Goal: Register for event/course

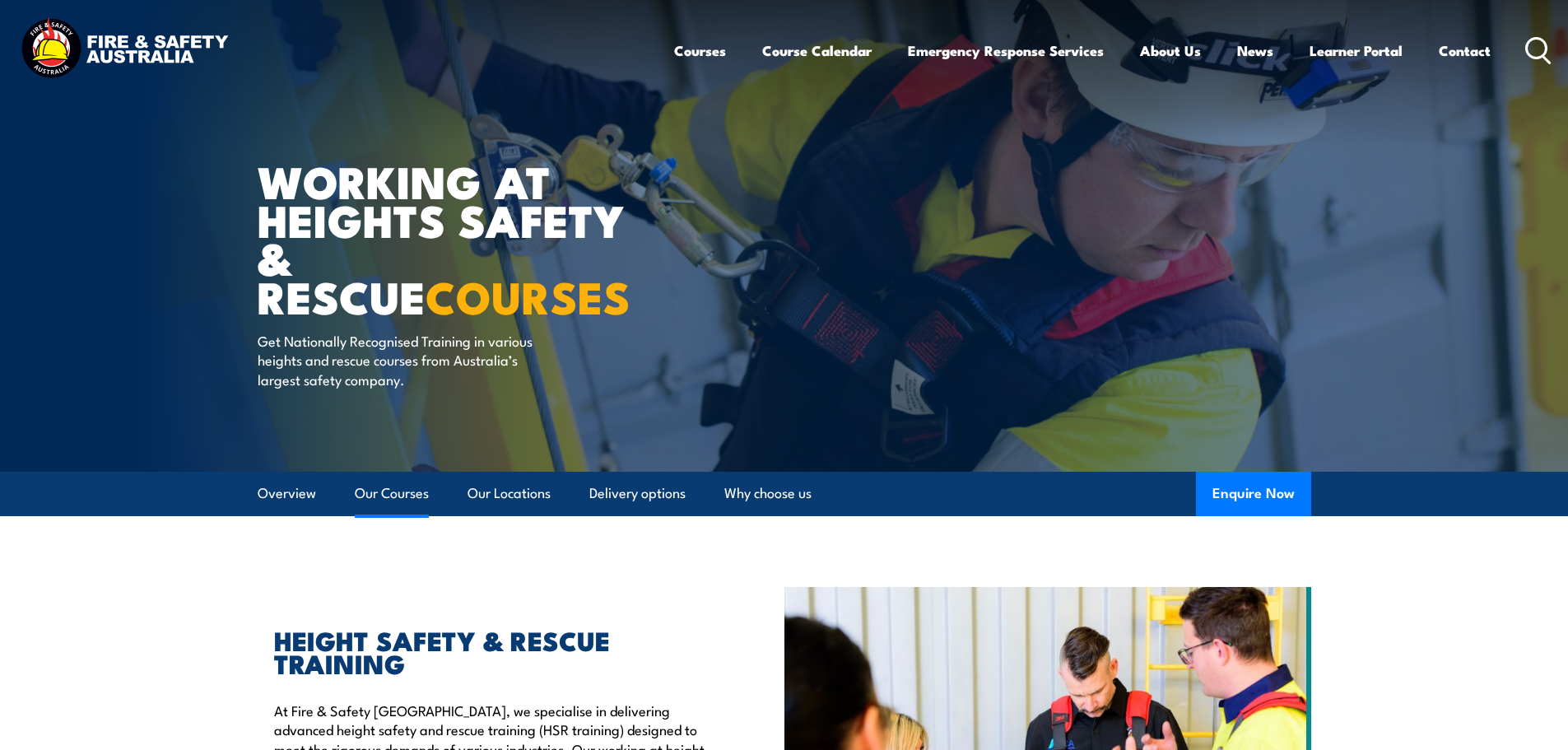
click at [372, 496] on link "Our Courses" at bounding box center [391, 494] width 74 height 44
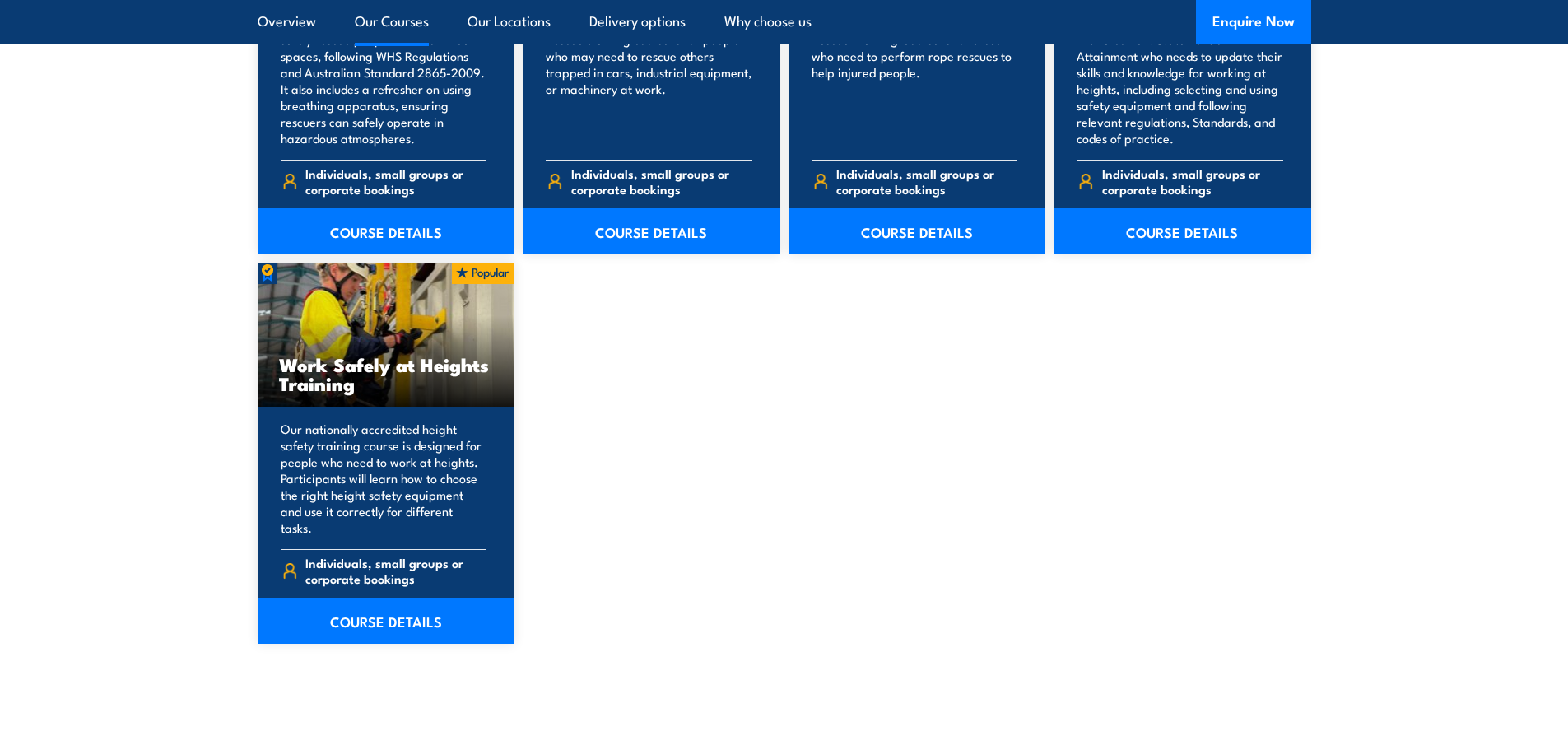
scroll to position [2017, 0]
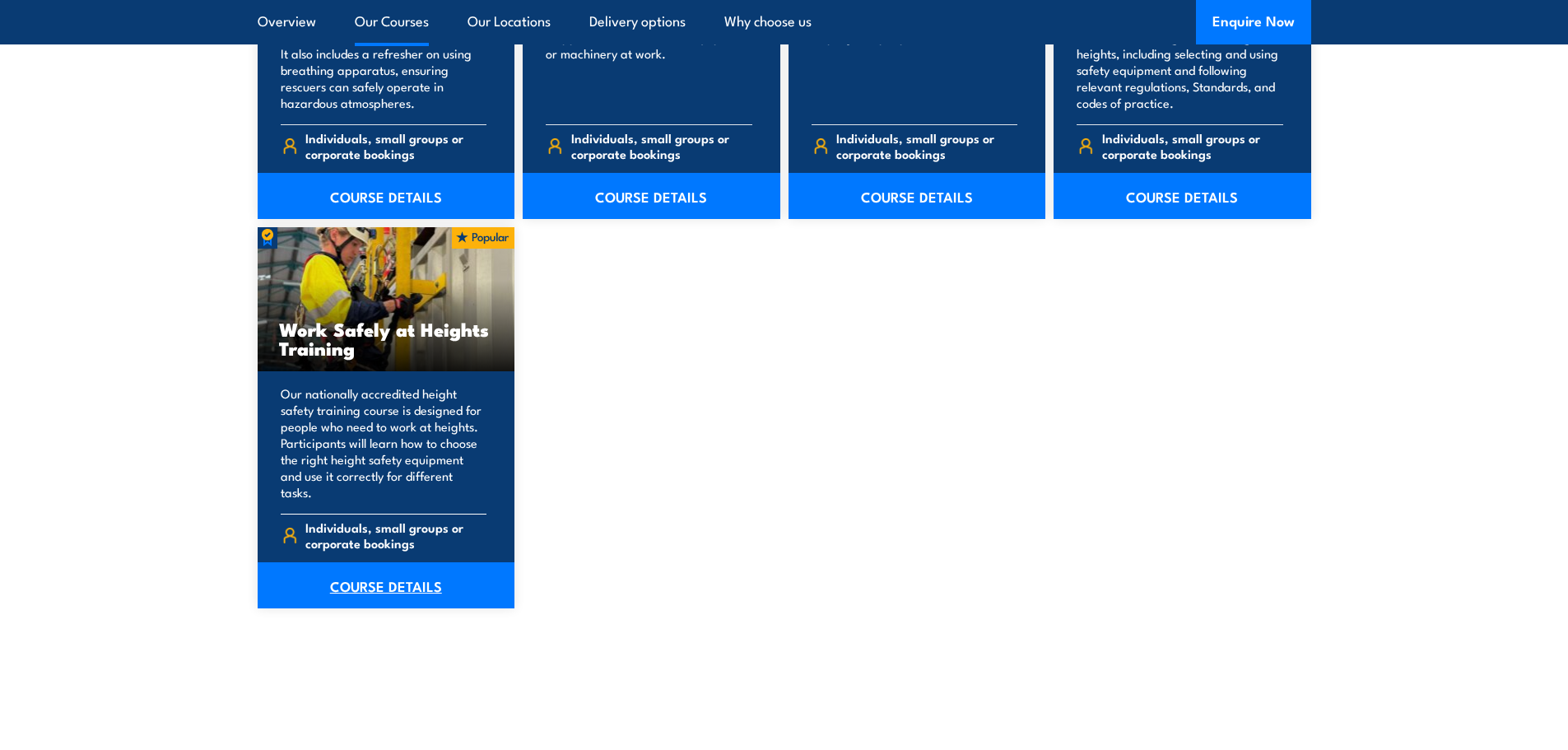
click at [384, 573] on link "COURSE DETAILS" at bounding box center [387, 585] width 258 height 46
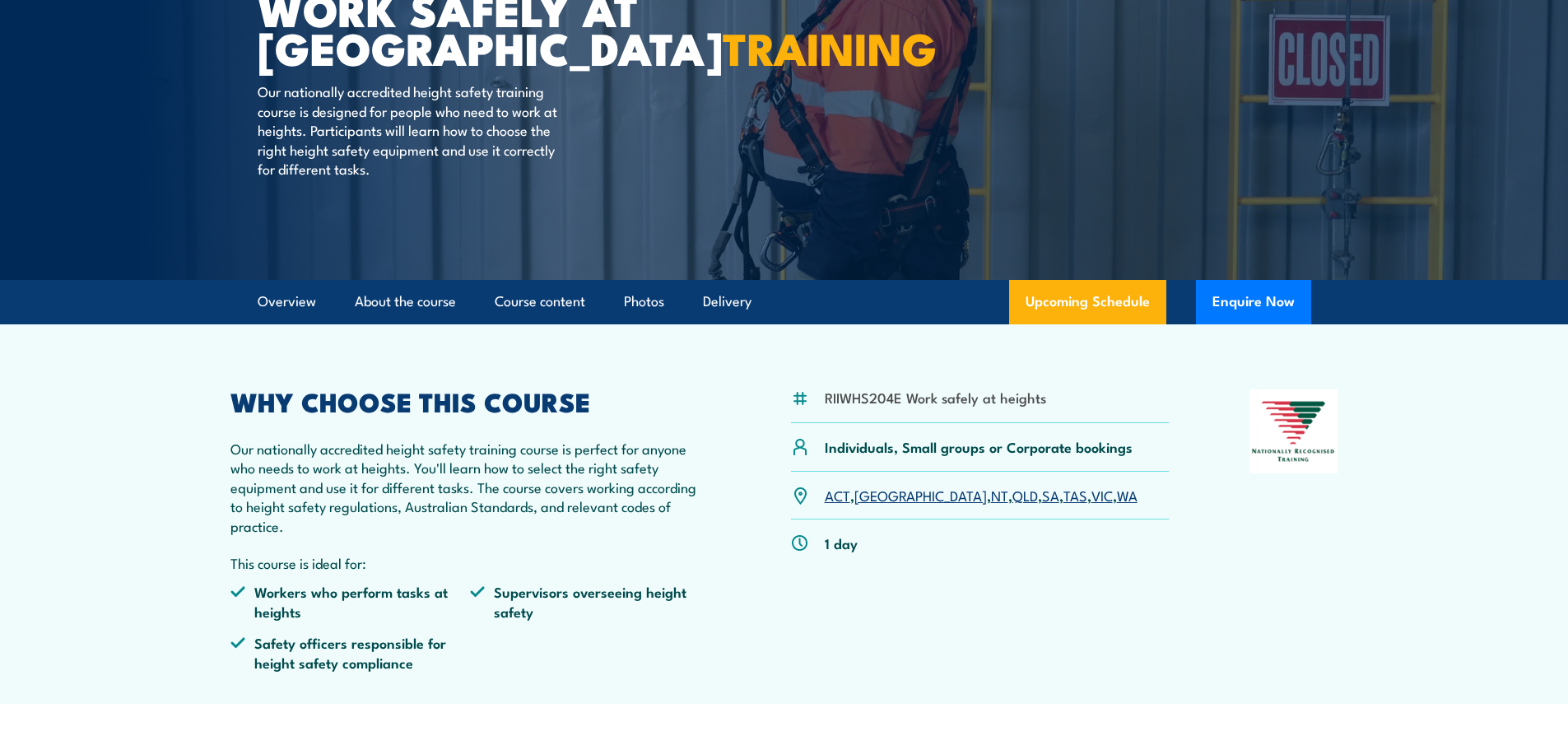
click at [1042, 496] on link "SA" at bounding box center [1051, 495] width 18 height 20
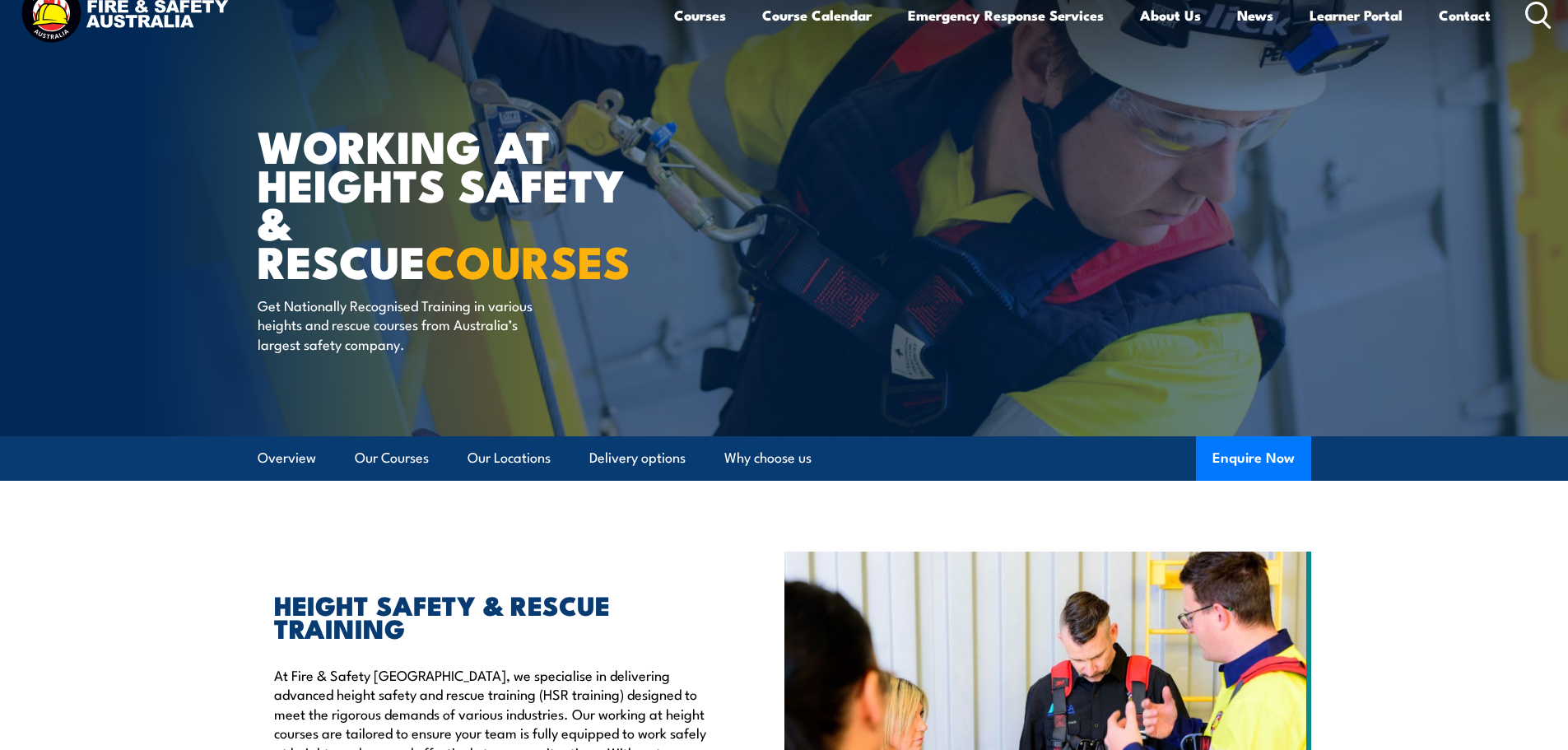
scroll to position [1, 0]
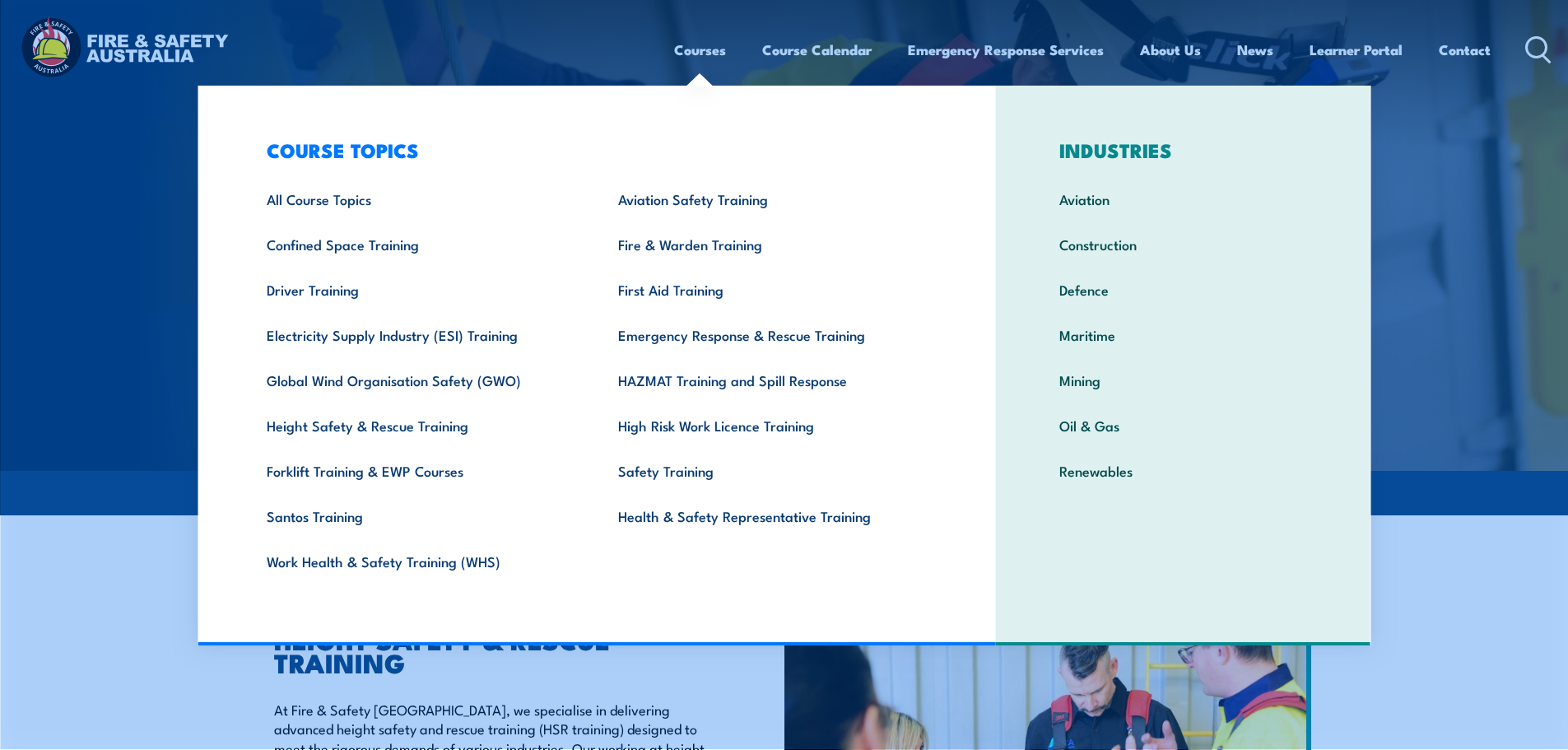
click at [71, 262] on img at bounding box center [784, 235] width 1568 height 472
